Goal: Check status

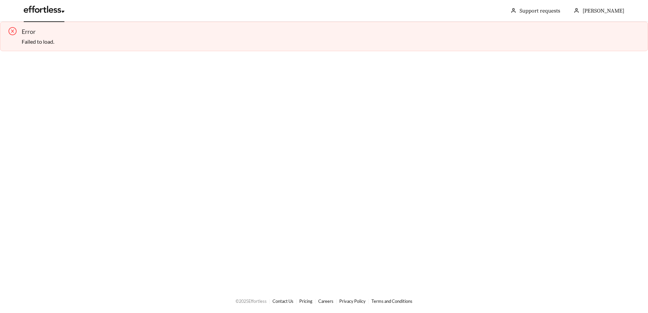
click at [52, 10] on link at bounding box center [44, 11] width 41 height 7
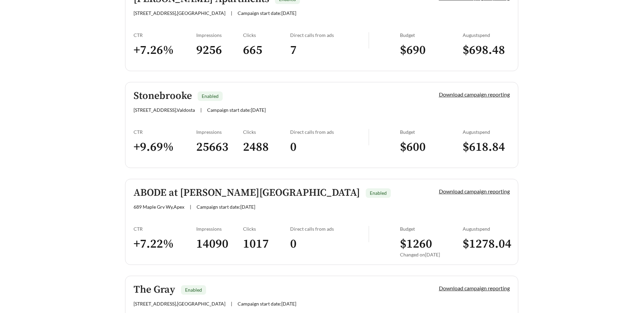
scroll to position [406, 0]
